Goal: Task Accomplishment & Management: Use online tool/utility

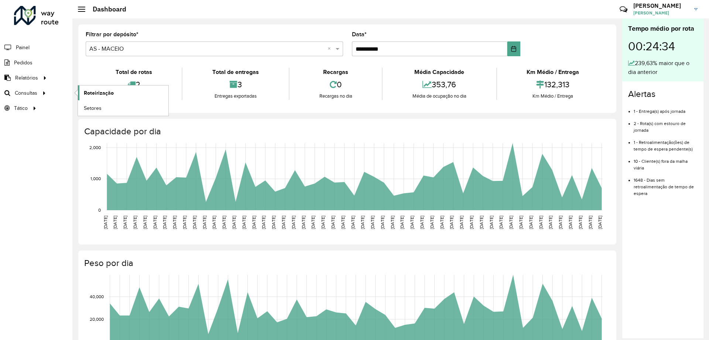
click at [111, 92] on span "Roteirização" at bounding box center [99, 93] width 30 height 8
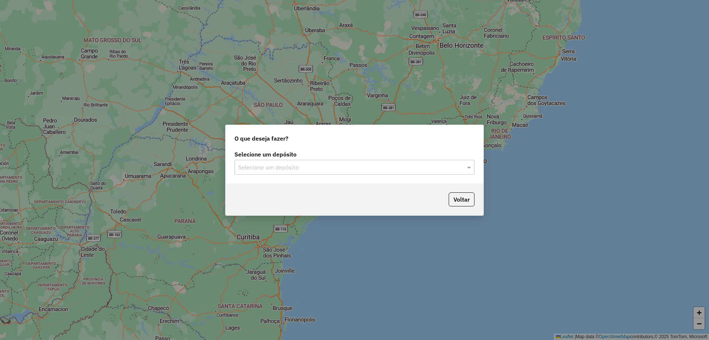
click at [369, 166] on input "text" at bounding box center [347, 167] width 218 height 9
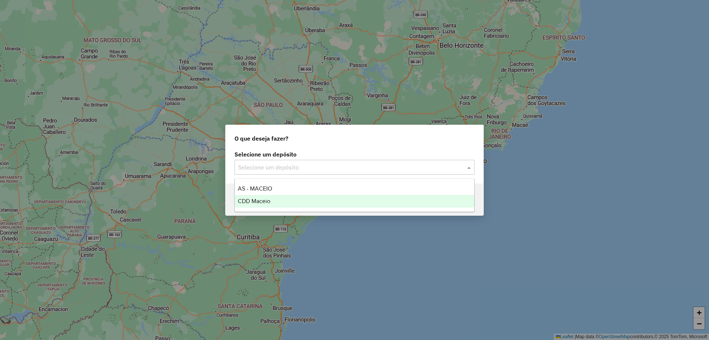
click at [280, 196] on div "CDD Maceio" at bounding box center [354, 201] width 239 height 13
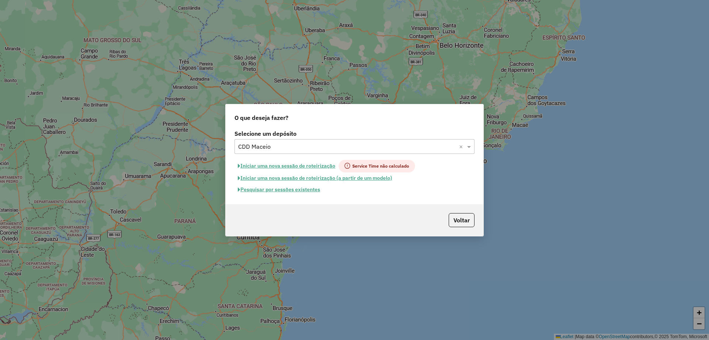
click at [306, 190] on button "Pesquisar por sessões existentes" at bounding box center [279, 189] width 89 height 11
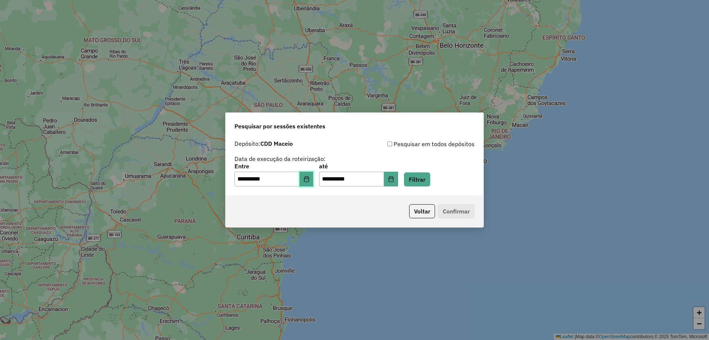
click at [309, 180] on icon "Choose Date" at bounding box center [306, 179] width 5 height 6
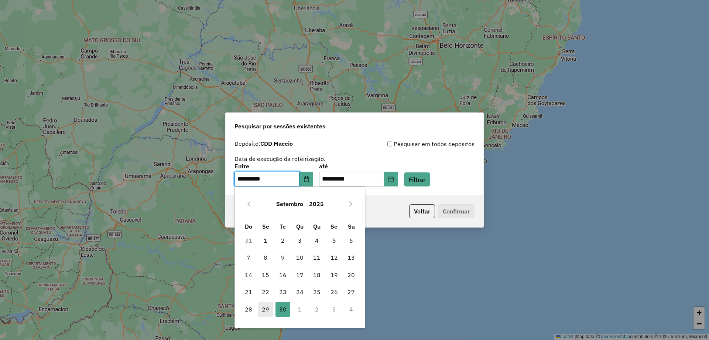
click at [271, 305] on span "29" at bounding box center [265, 308] width 15 height 15
type input "**********"
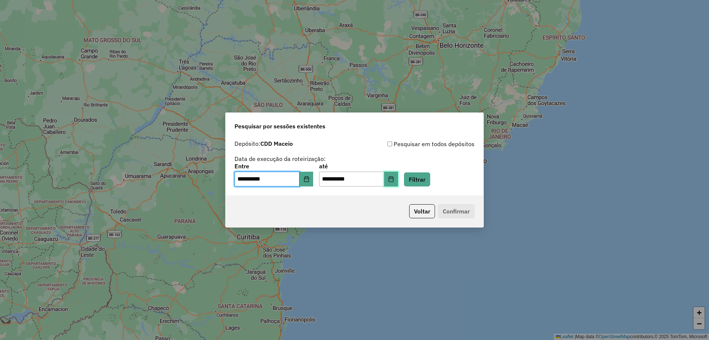
click at [397, 180] on button "Choose Date" at bounding box center [391, 178] width 14 height 15
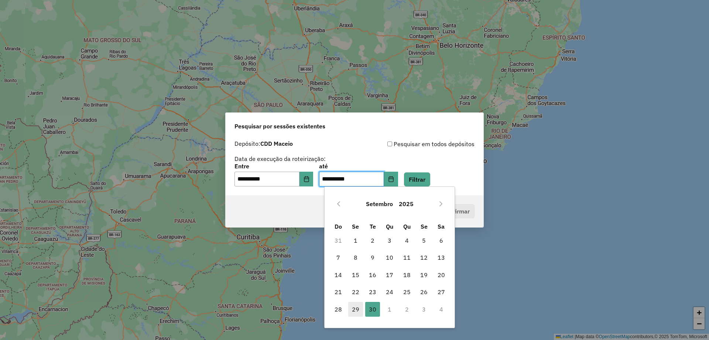
click at [355, 307] on span "29" at bounding box center [355, 308] width 15 height 15
type input "**********"
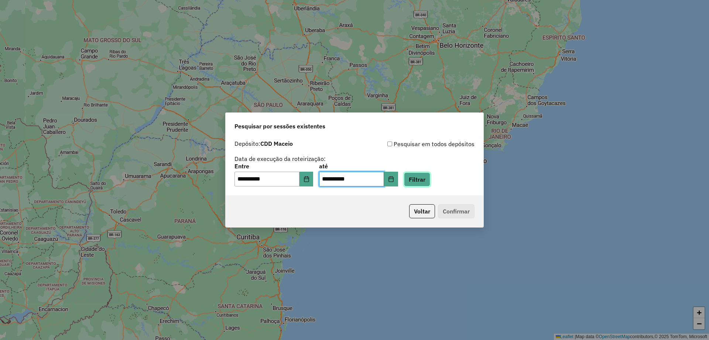
click at [430, 177] on button "Filtrar" at bounding box center [417, 179] width 26 height 14
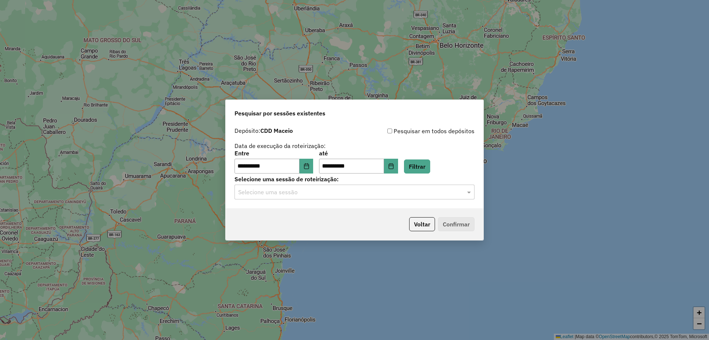
click at [422, 199] on div "**********" at bounding box center [355, 165] width 258 height 85
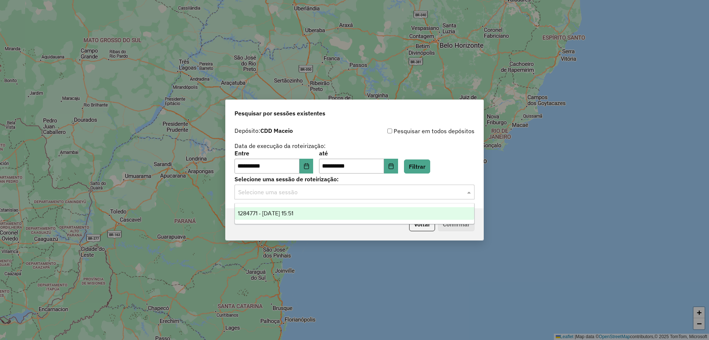
click at [407, 195] on input "text" at bounding box center [347, 192] width 218 height 9
click at [293, 210] on span "1284771 - [DATE] 15:51" at bounding box center [265, 213] width 55 height 6
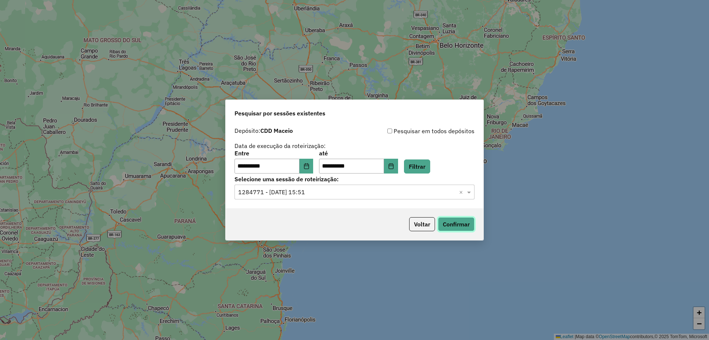
click at [461, 225] on button "Confirmar" at bounding box center [456, 224] width 37 height 14
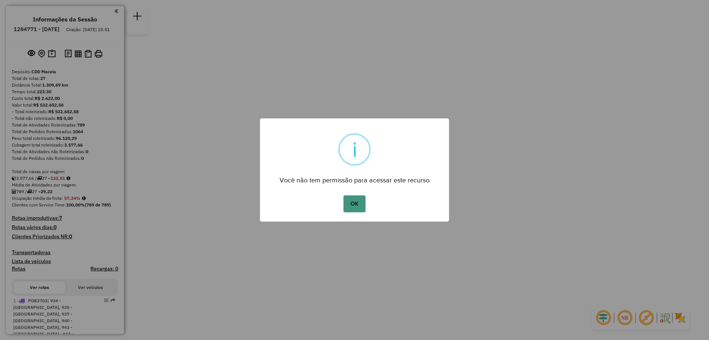
click at [351, 206] on button "OK" at bounding box center [355, 203] width 22 height 17
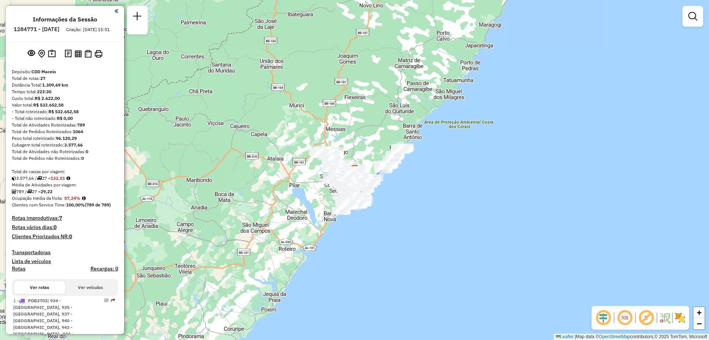
click at [622, 320] on em at bounding box center [625, 317] width 18 height 18
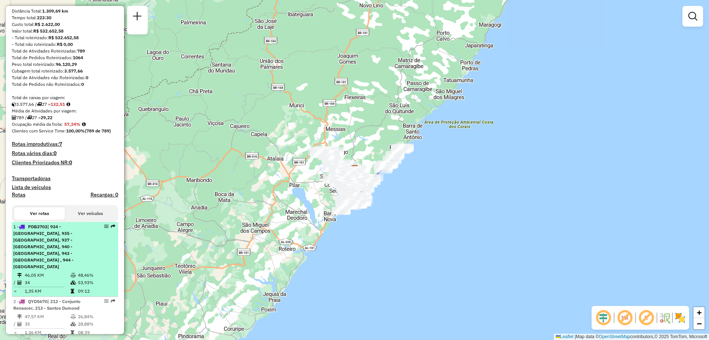
scroll to position [185, 0]
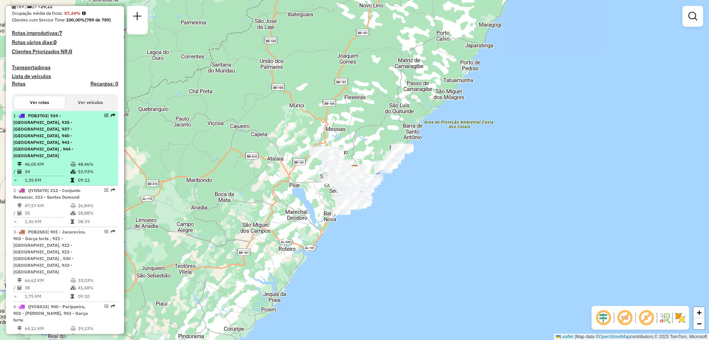
select select "**********"
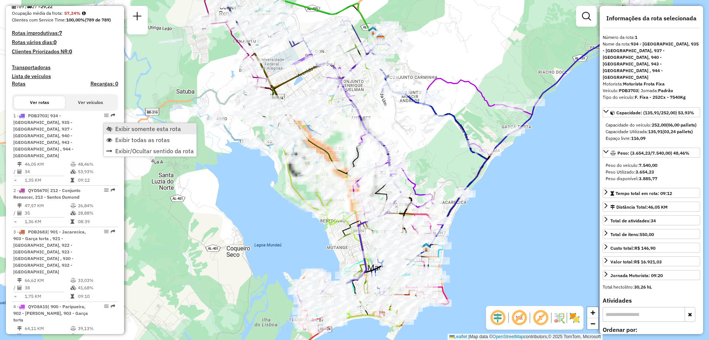
click at [116, 127] on span "Exibir somente esta rota" at bounding box center [148, 129] width 66 height 6
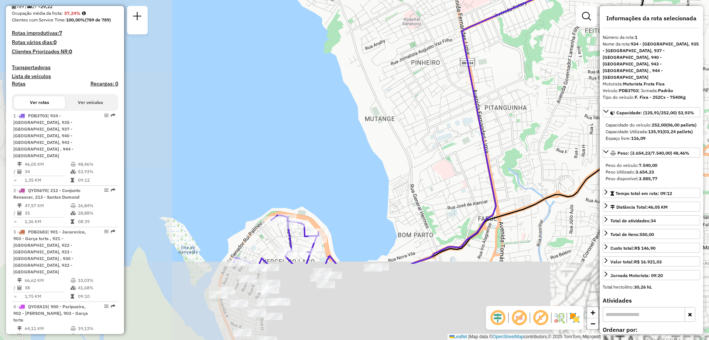
drag, startPoint x: 353, startPoint y: 266, endPoint x: 539, endPoint y: 156, distance: 216.0
click at [539, 156] on div "Janela de atendimento Grade de atendimento Capacidade Transportadoras Veículos …" at bounding box center [354, 170] width 709 height 340
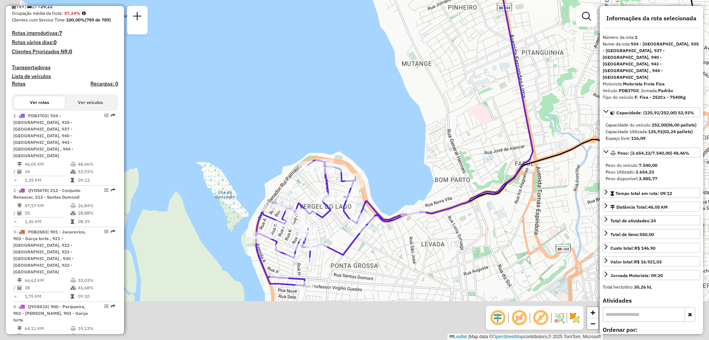
drag, startPoint x: 448, startPoint y: 214, endPoint x: 489, endPoint y: 154, distance: 72.3
click at [489, 154] on div "Janela de atendimento Grade de atendimento Capacidade Transportadoras Veículos …" at bounding box center [354, 170] width 709 height 340
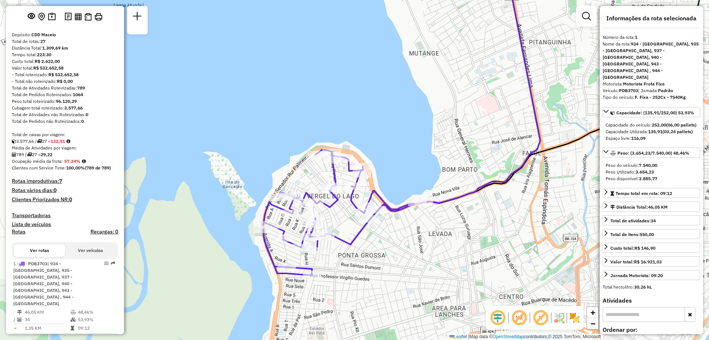
scroll to position [0, 0]
